Goal: Information Seeking & Learning: Learn about a topic

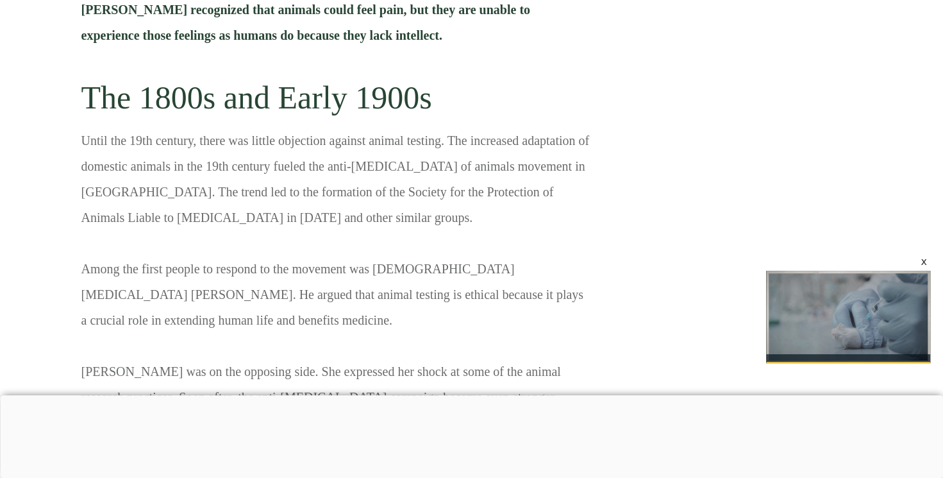
click at [276, 199] on p "Until the 19th century, there was little objection against animal testing. The …" at bounding box center [336, 389] width 510 height 523
